Goal: Task Accomplishment & Management: Complete application form

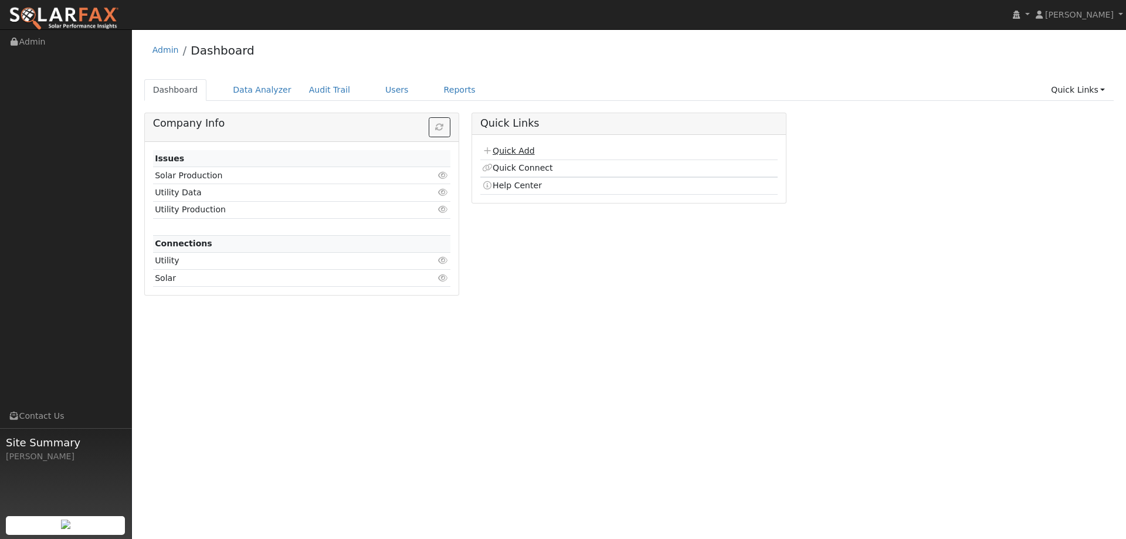
click at [507, 148] on link "Quick Add" at bounding box center [508, 150] width 52 height 9
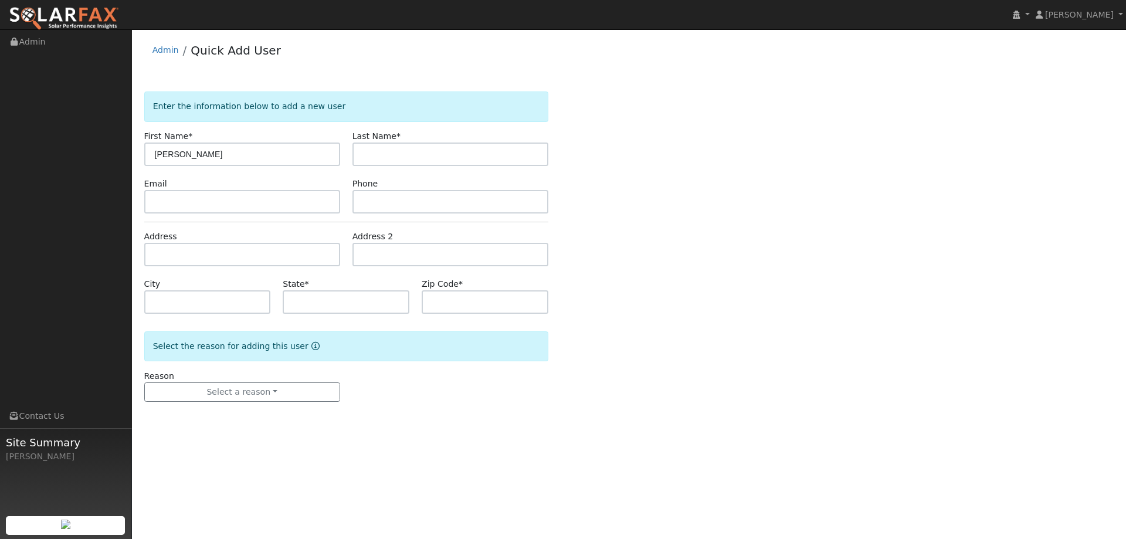
type input "[PERSON_NAME]"
paste input "dmcq3400@gmail.com"
type input "dmcq3400@gmail.com"
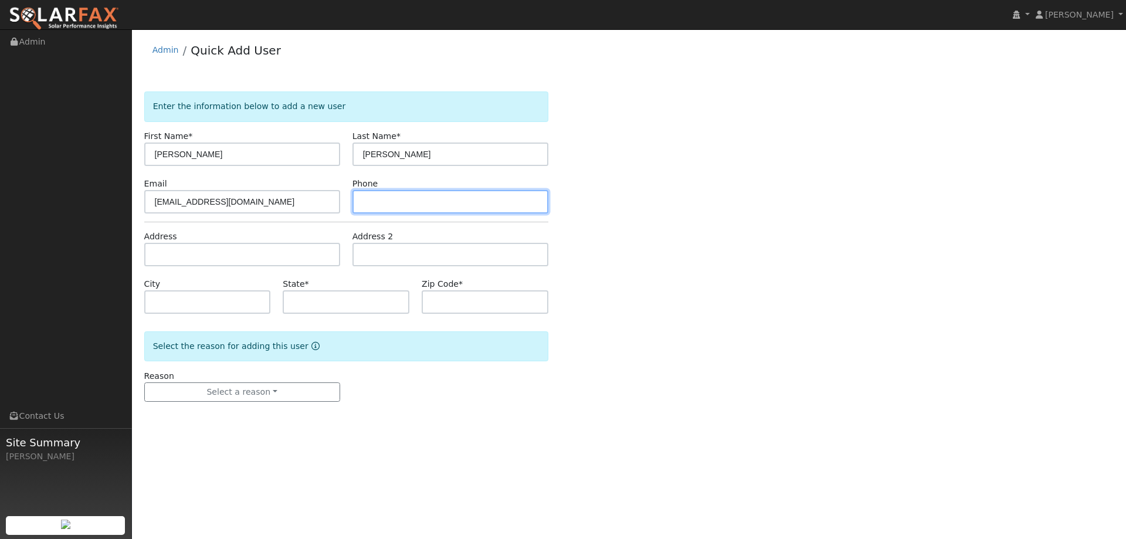
click at [400, 204] on input "text" at bounding box center [451, 201] width 196 height 23
paste input "(707) 815-5707"
type input "(707) 815-5707"
click at [304, 240] on div "Address" at bounding box center [242, 249] width 208 height 36
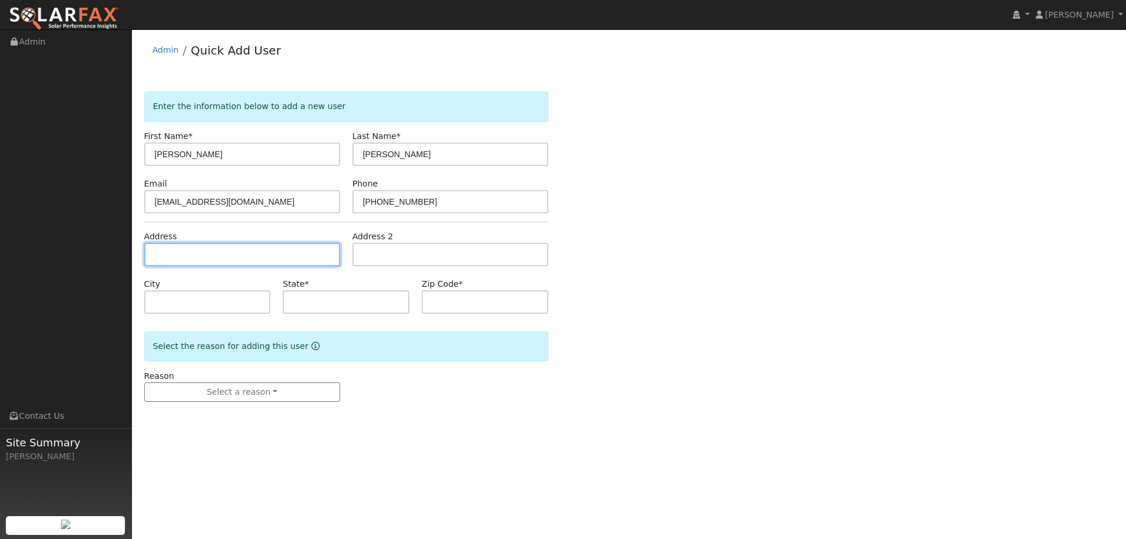
click at [303, 252] on input "text" at bounding box center [242, 254] width 196 height 23
paste input "3400 Wooden Valley Road"
type input "3400 Wooden Valley Road"
type input "Napa"
type input "CA"
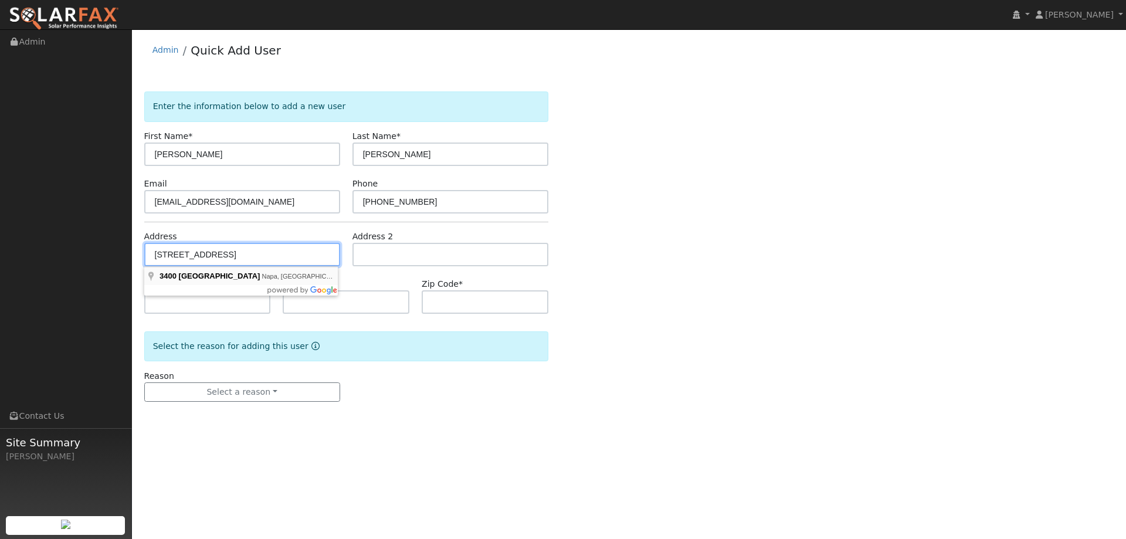
type input "94558"
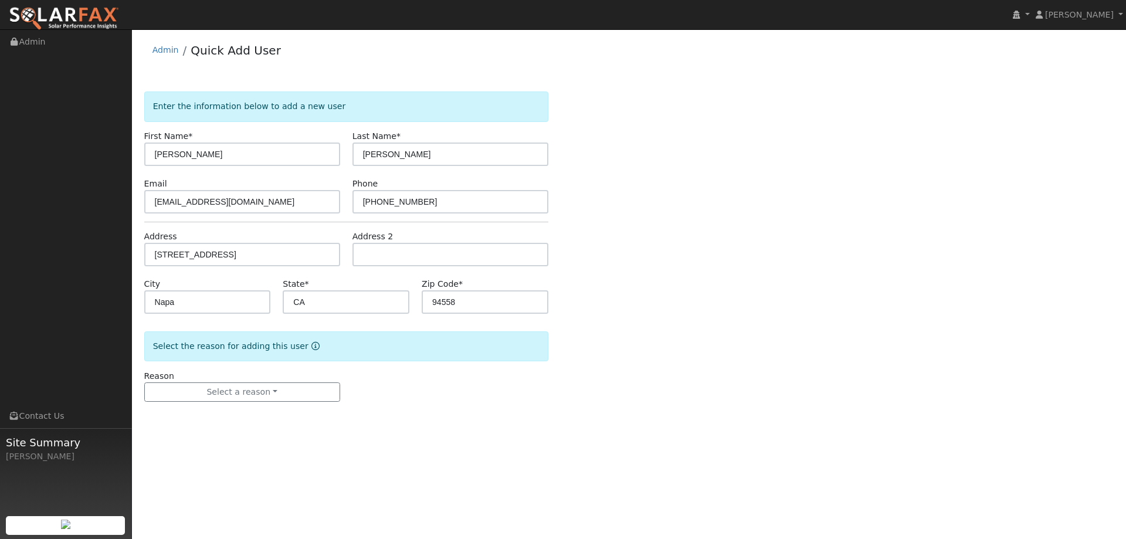
click at [283, 332] on div "Select the reason for adding this user" at bounding box center [346, 346] width 404 height 30
click at [282, 390] on button "Select a reason" at bounding box center [242, 393] width 196 height 20
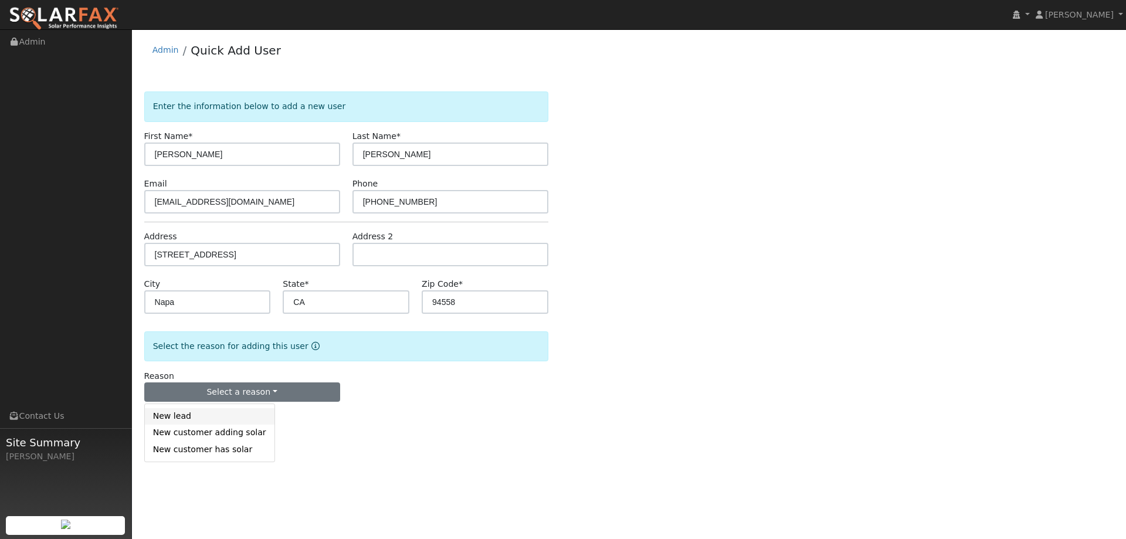
click at [211, 418] on link "New lead" at bounding box center [210, 416] width 130 height 16
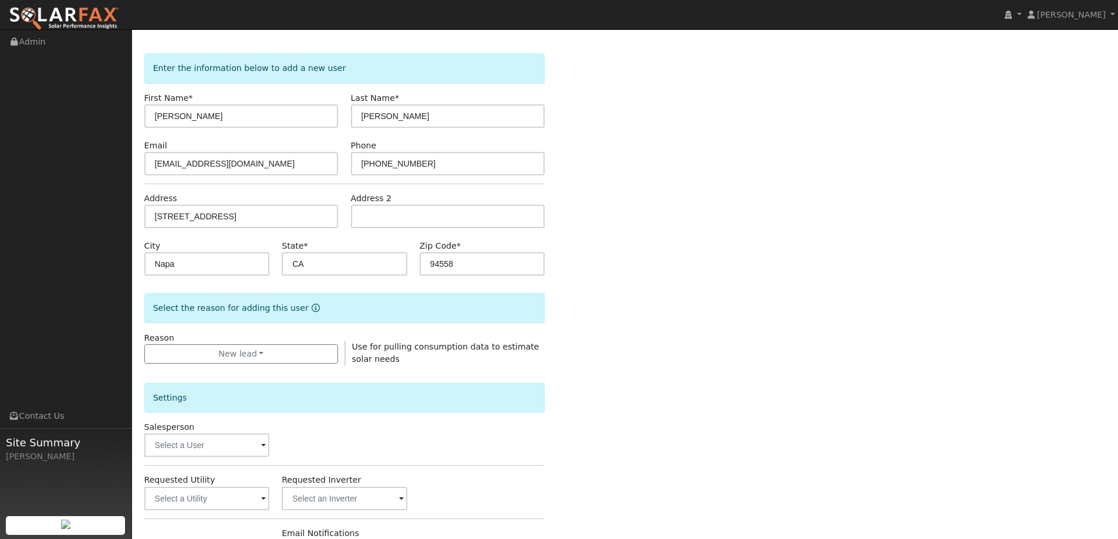
scroll to position [59, 0]
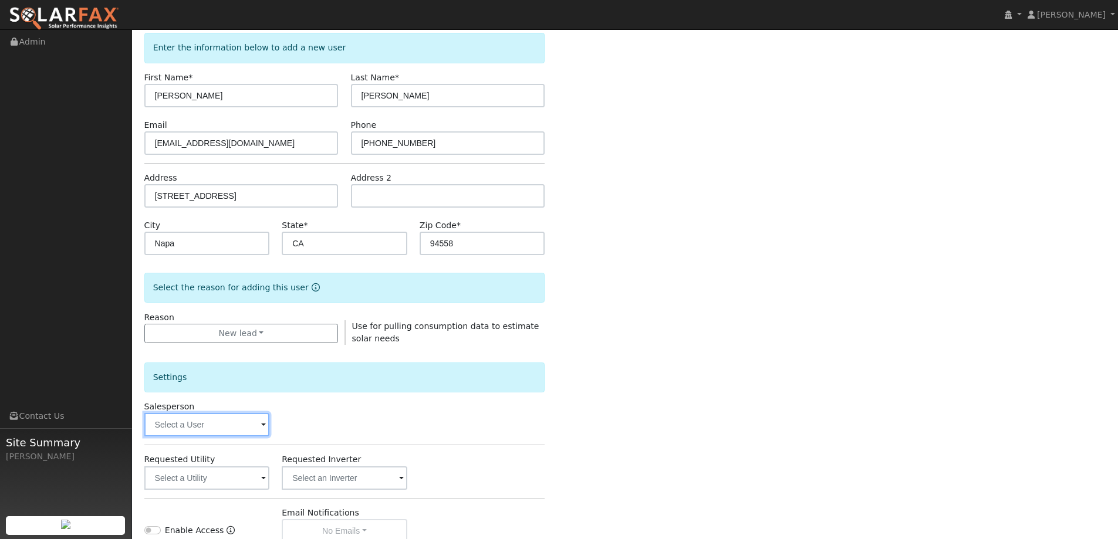
click at [259, 418] on input "text" at bounding box center [207, 424] width 126 height 23
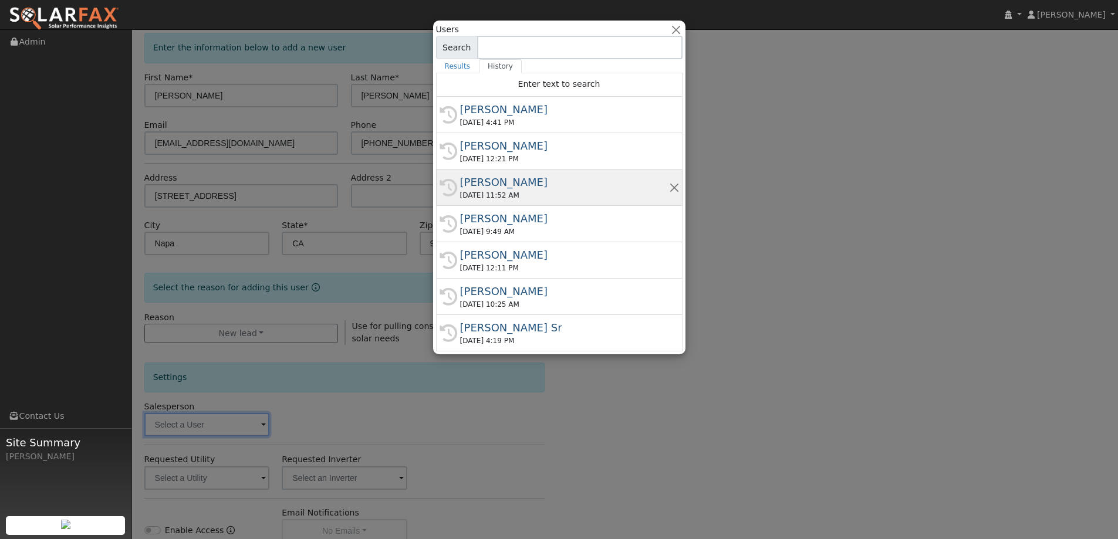
click at [504, 195] on div "09/30/2025 11:52 AM" at bounding box center [564, 195] width 209 height 11
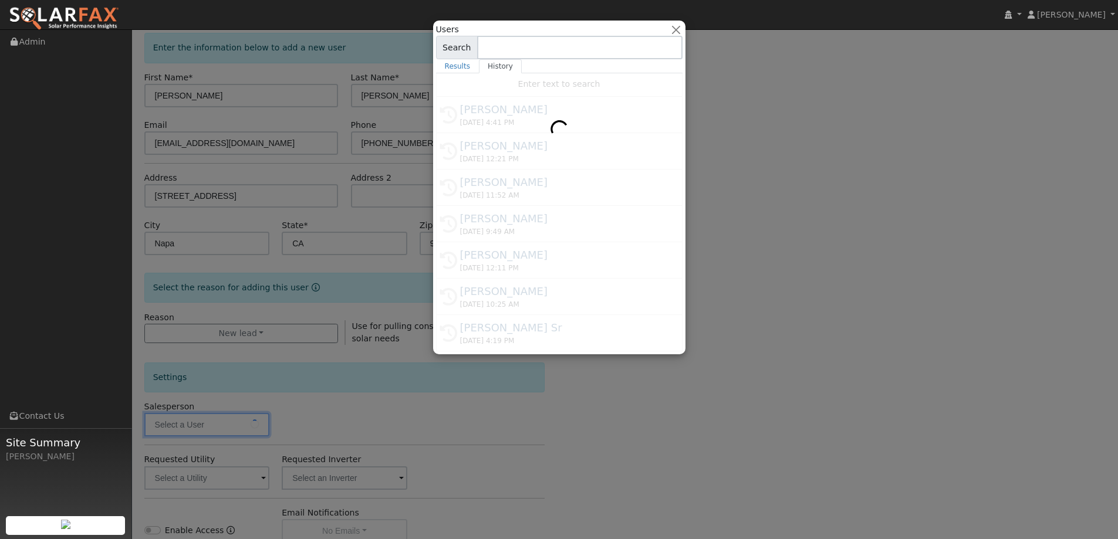
type input "Adam Hedemark"
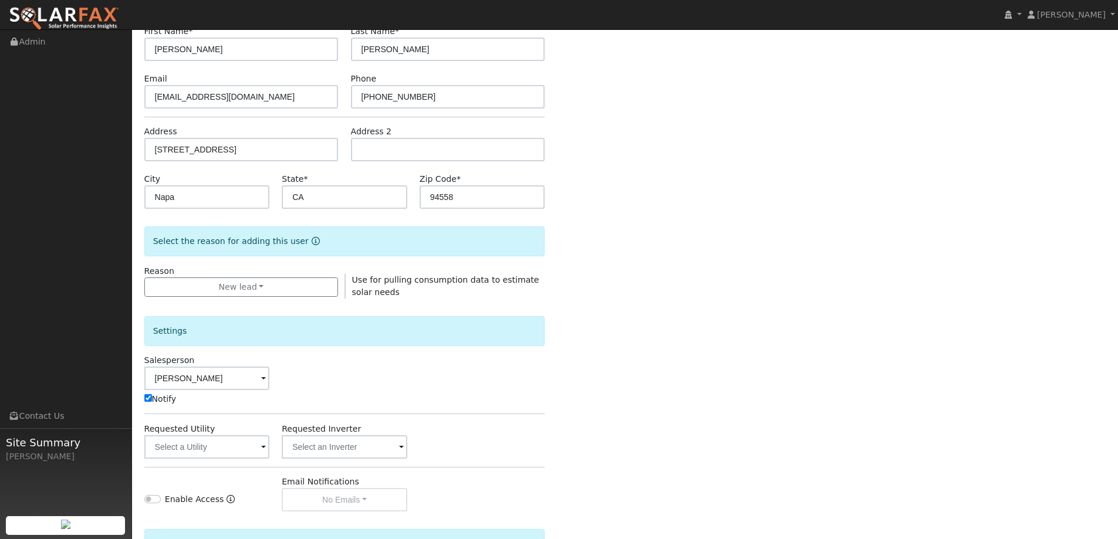
scroll to position [176, 0]
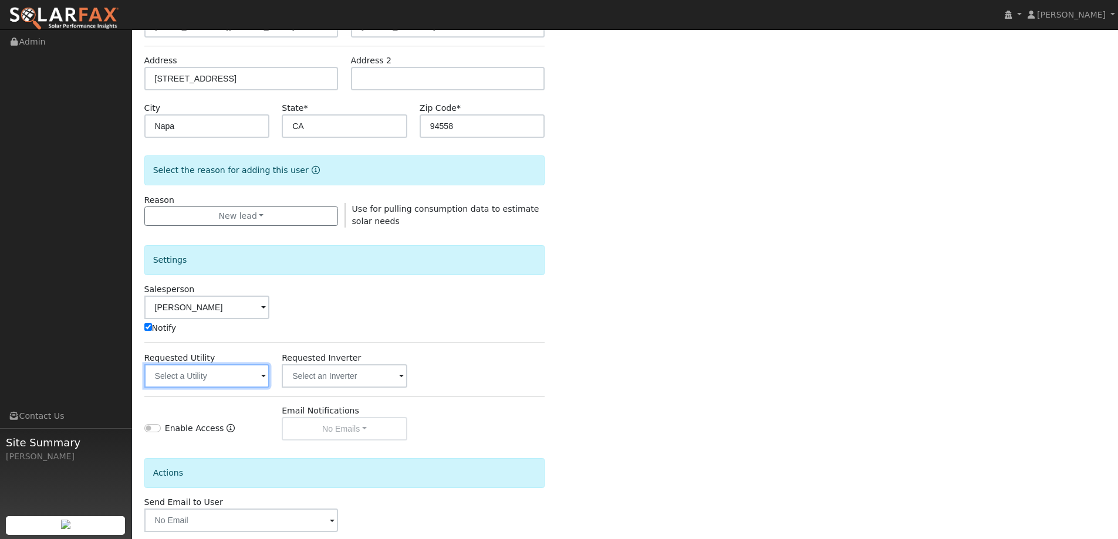
click at [245, 377] on input "text" at bounding box center [207, 375] width 126 height 23
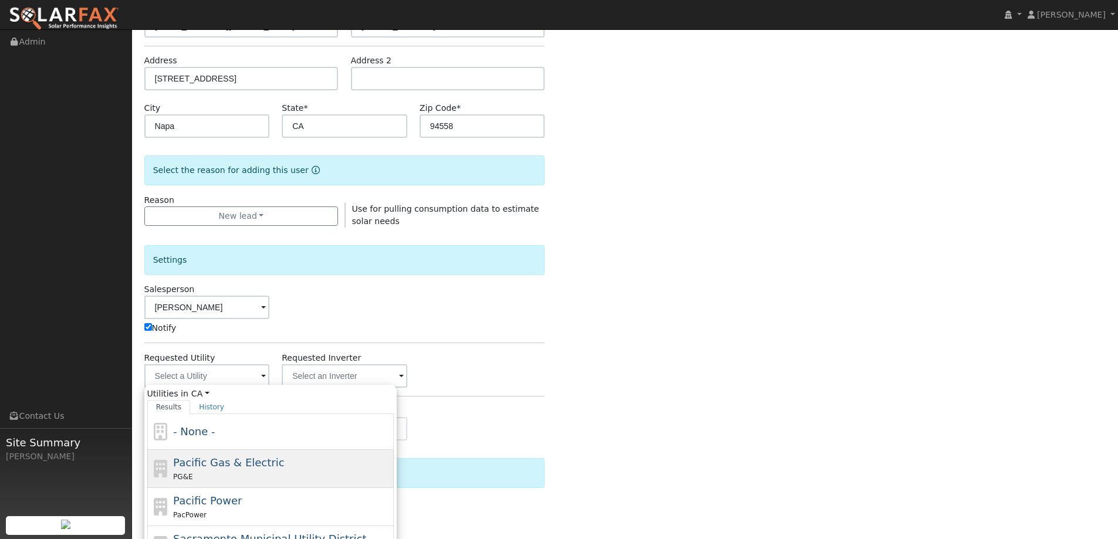
click at [272, 452] on div "Pacific Gas & Electric PG&E" at bounding box center [270, 469] width 246 height 38
type input "Pacific Gas & Electric"
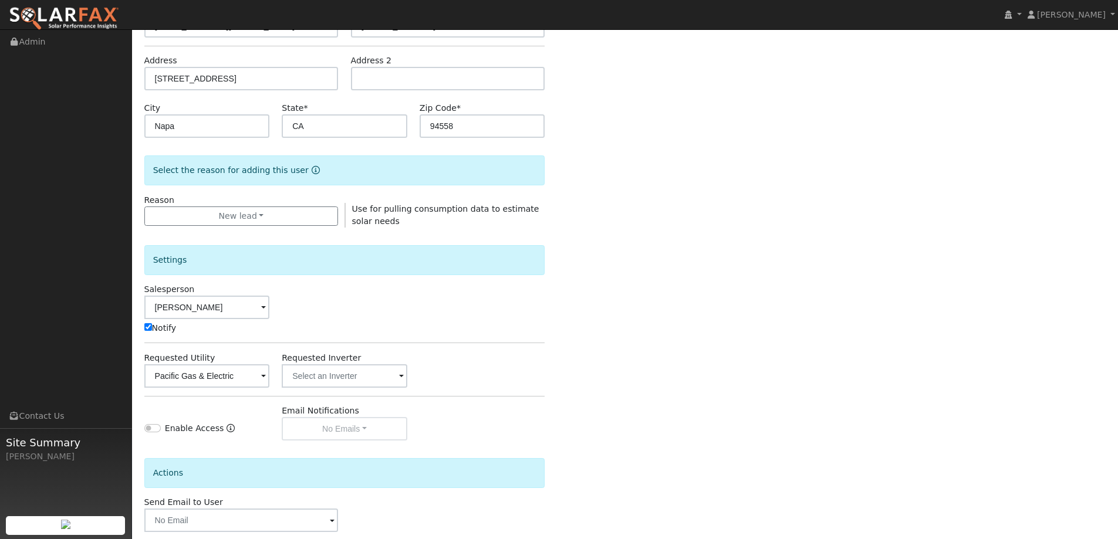
scroll to position [236, 0]
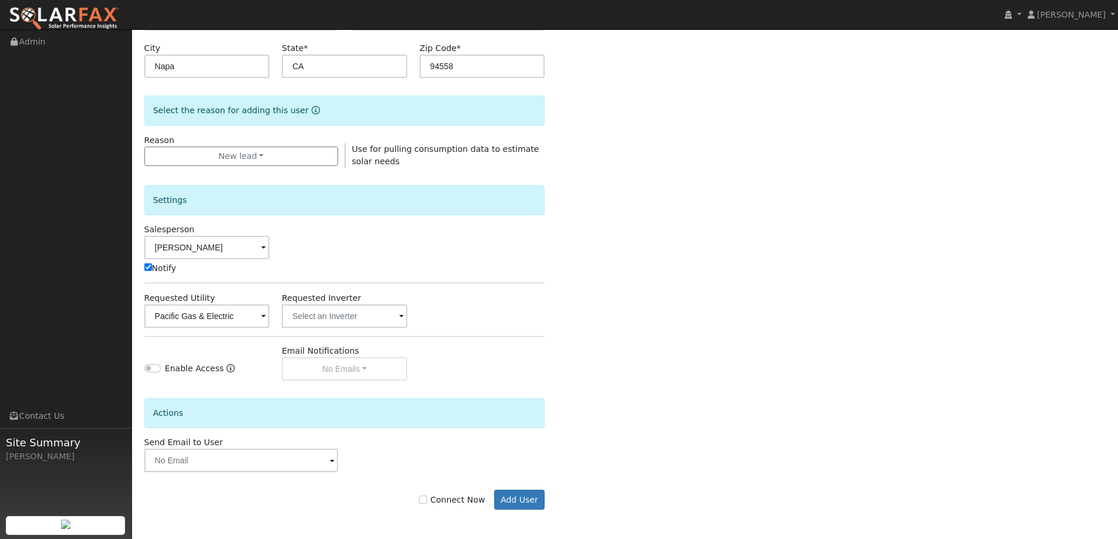
click at [440, 500] on label "Connect Now" at bounding box center [452, 500] width 66 height 12
click at [427, 500] on input "Connect Now" at bounding box center [423, 500] width 8 height 8
checkbox input "true"
click at [507, 499] on button "Add User" at bounding box center [519, 500] width 51 height 20
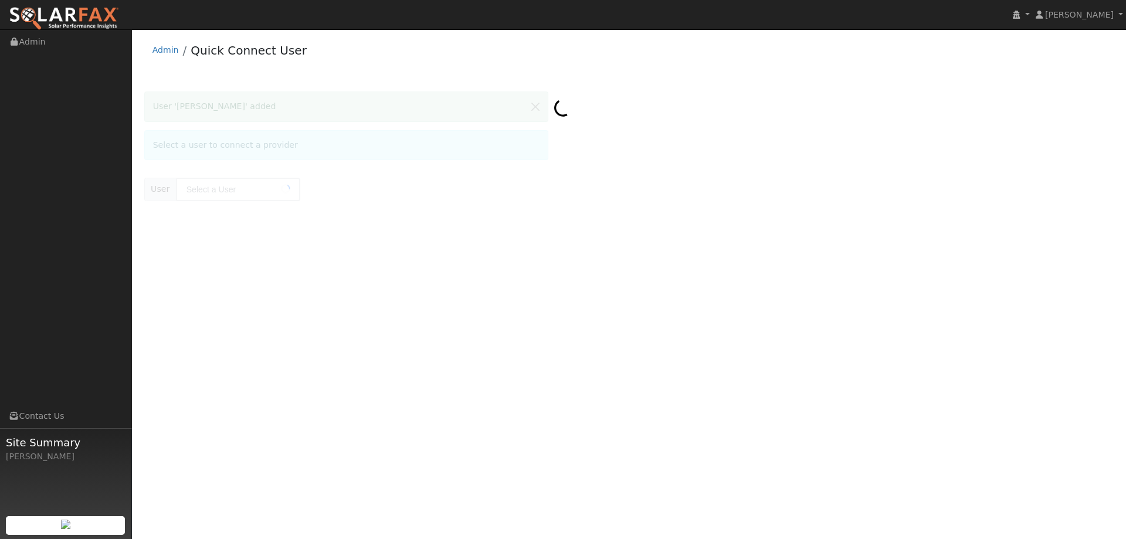
type input "[PERSON_NAME]"
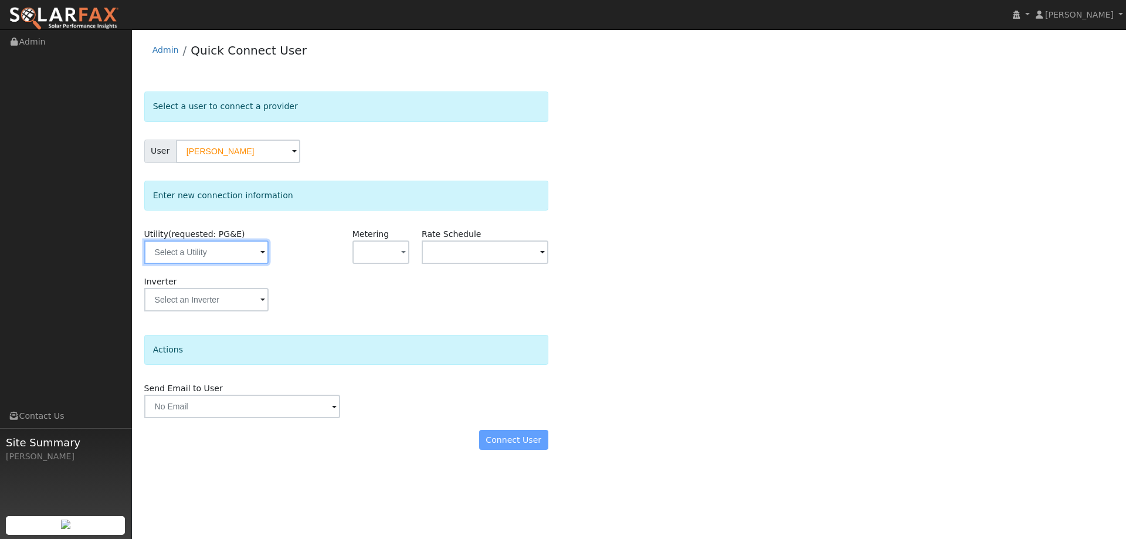
click at [218, 246] on input "text" at bounding box center [206, 252] width 124 height 23
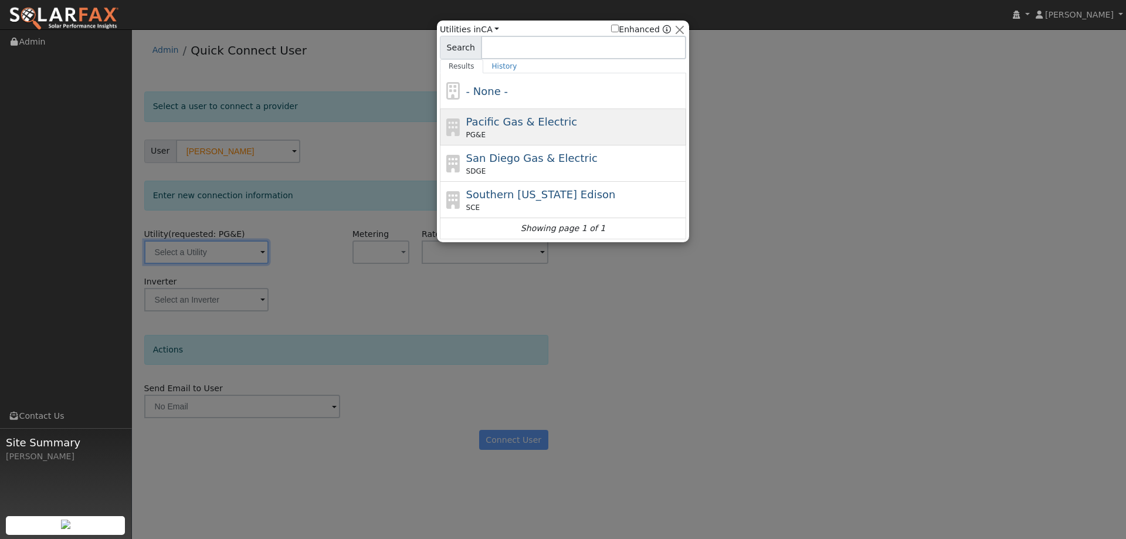
click at [473, 130] on span "PG&E" at bounding box center [475, 135] width 19 height 11
type input "PG&E"
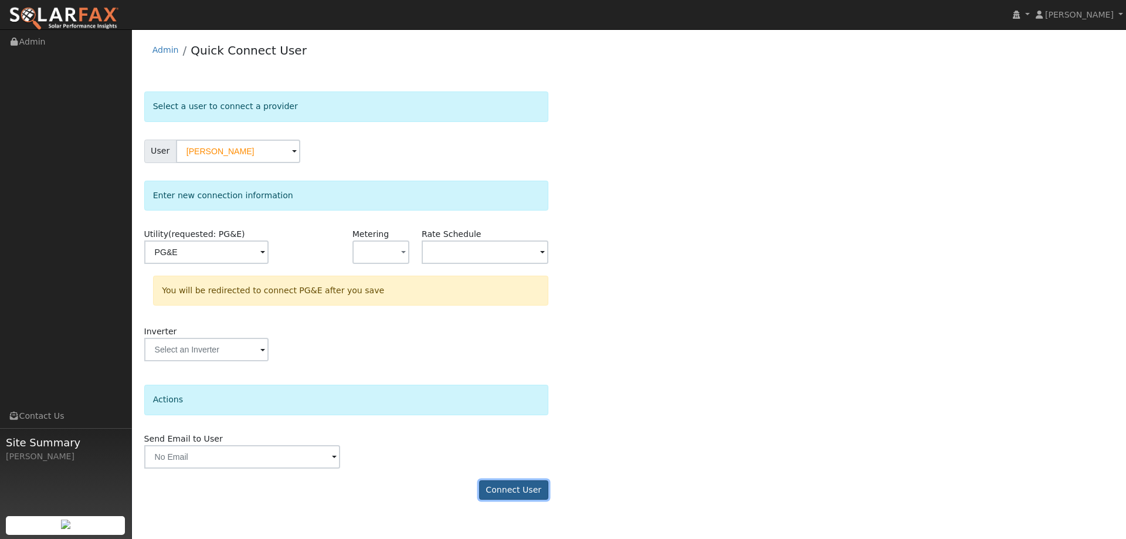
click at [491, 480] on button "Connect User" at bounding box center [513, 490] width 69 height 20
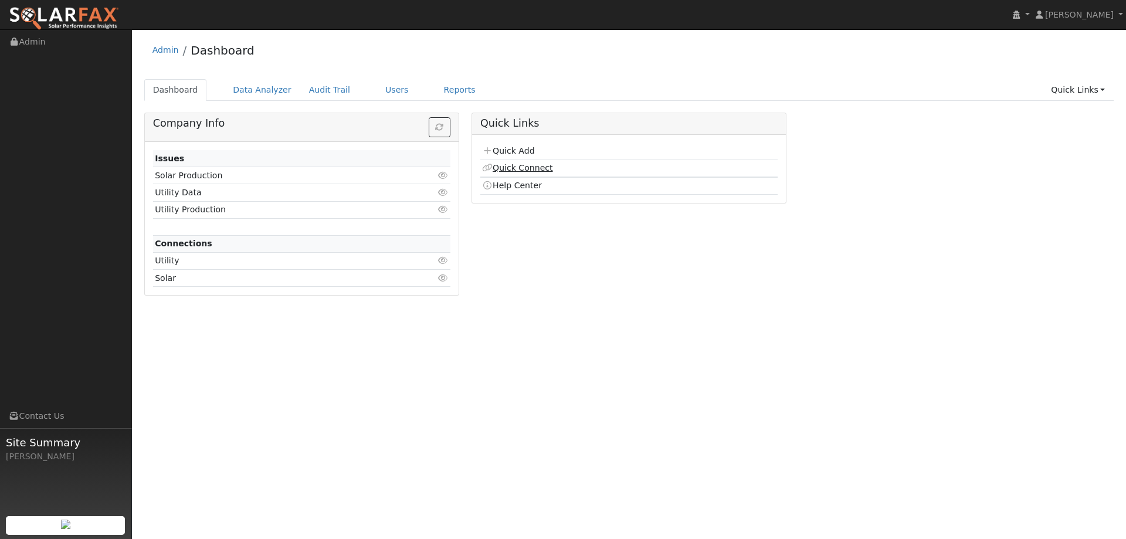
click at [526, 170] on link "Quick Connect" at bounding box center [517, 167] width 70 height 9
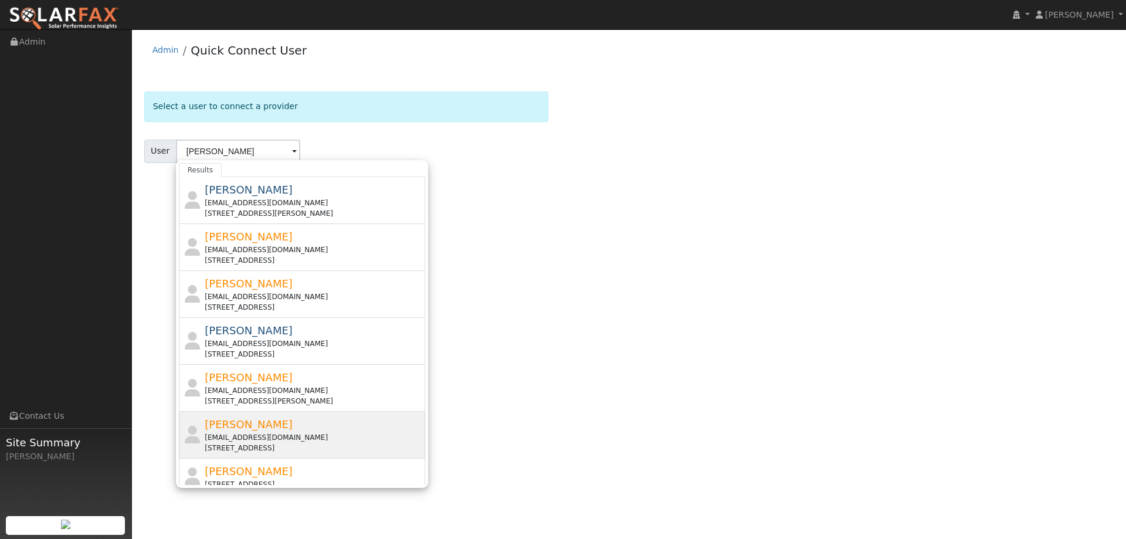
click at [338, 452] on div "3400 Wooden Valley Road, Napa, CA 94558" at bounding box center [314, 448] width 218 height 11
type input "Daniel Mcqueeney"
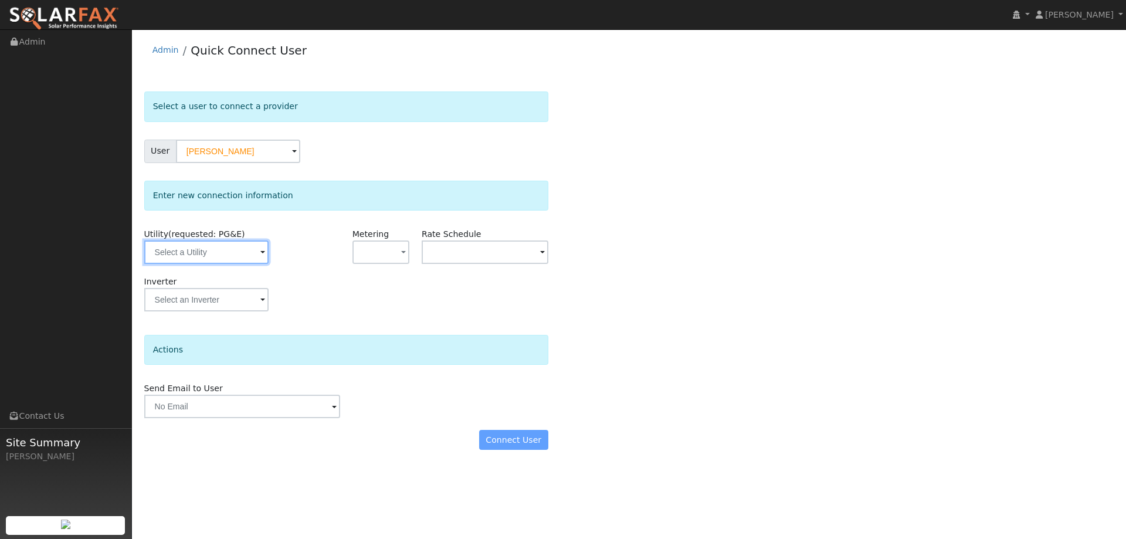
click at [255, 248] on input "text" at bounding box center [206, 252] width 124 height 23
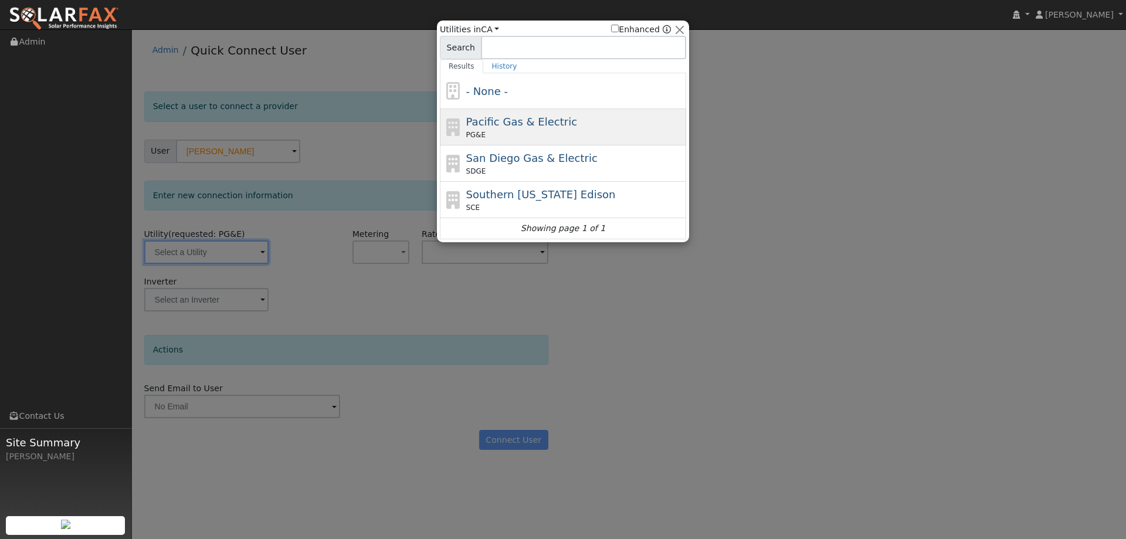
click at [581, 137] on div "PG&E" at bounding box center [575, 135] width 218 height 11
type input "PG&E"
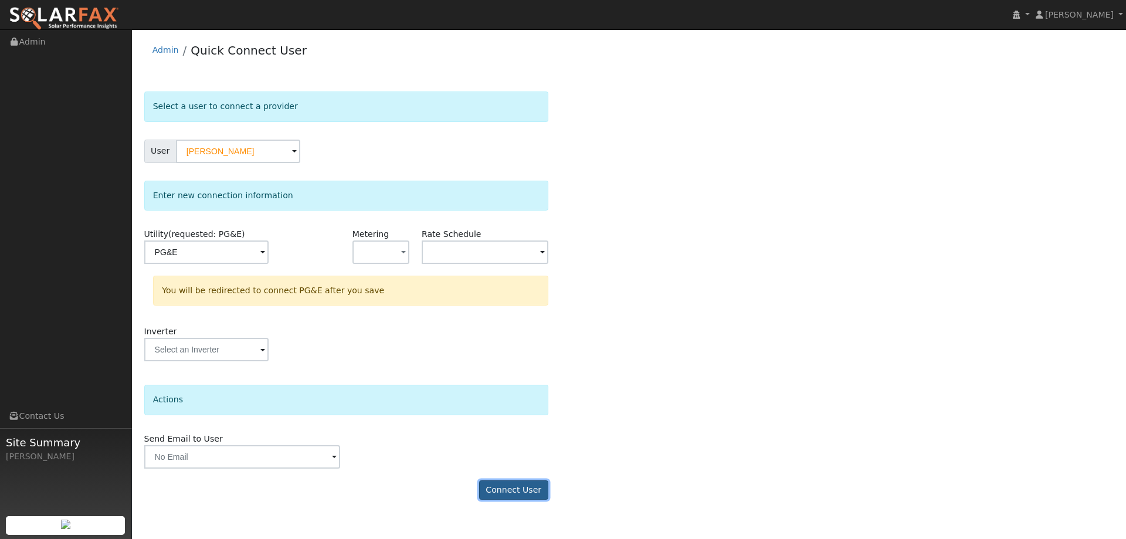
click at [523, 485] on button "Connect User" at bounding box center [513, 490] width 69 height 20
